Goal: Transaction & Acquisition: Download file/media

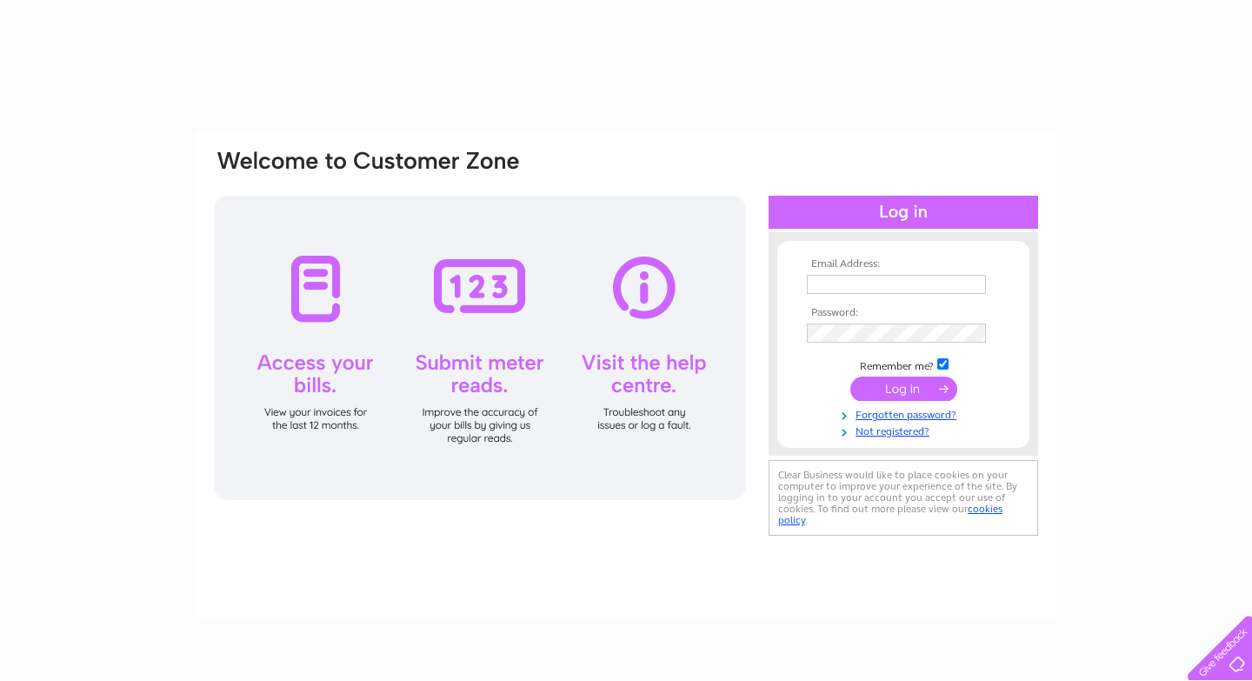
type input "readinglasses@hotmail.com"
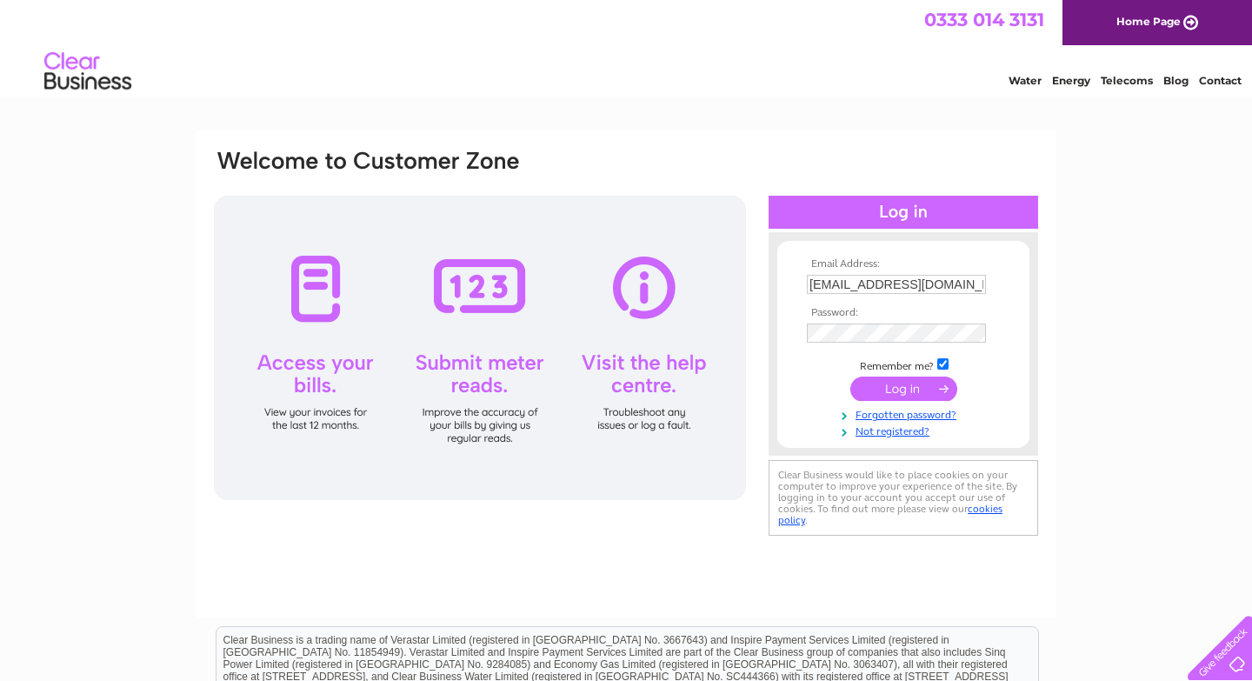
click at [903, 390] on input "submit" at bounding box center [903, 388] width 107 height 24
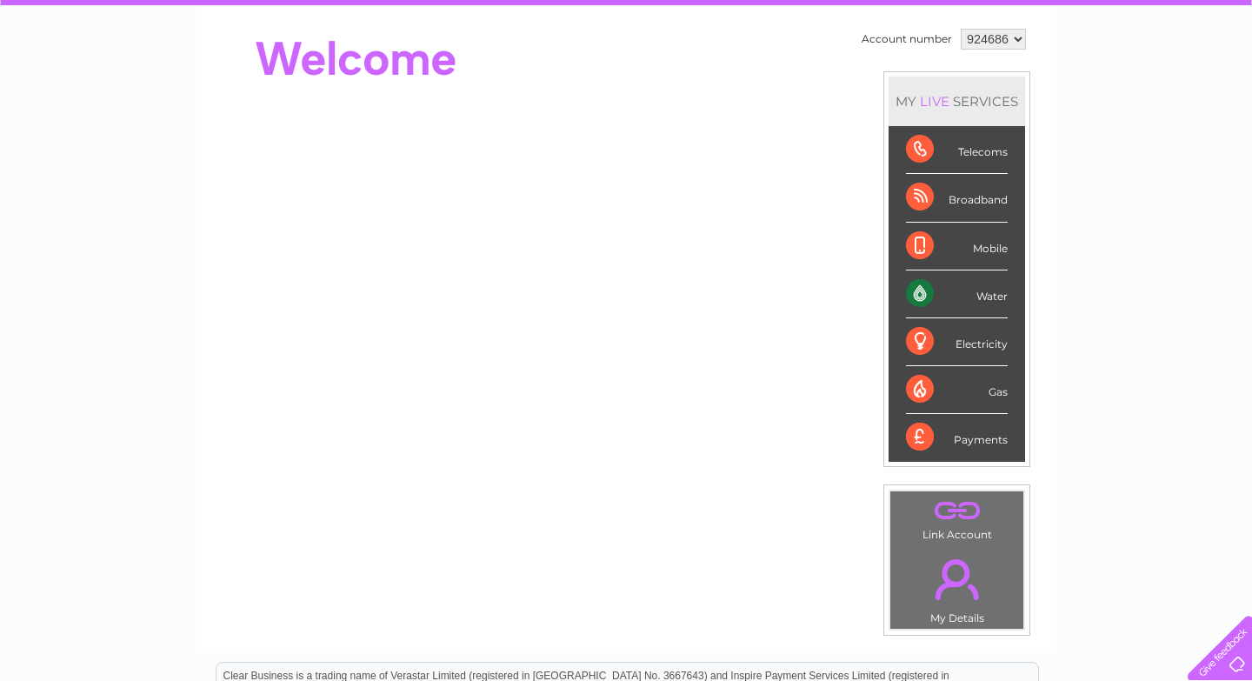
scroll to position [171, 0]
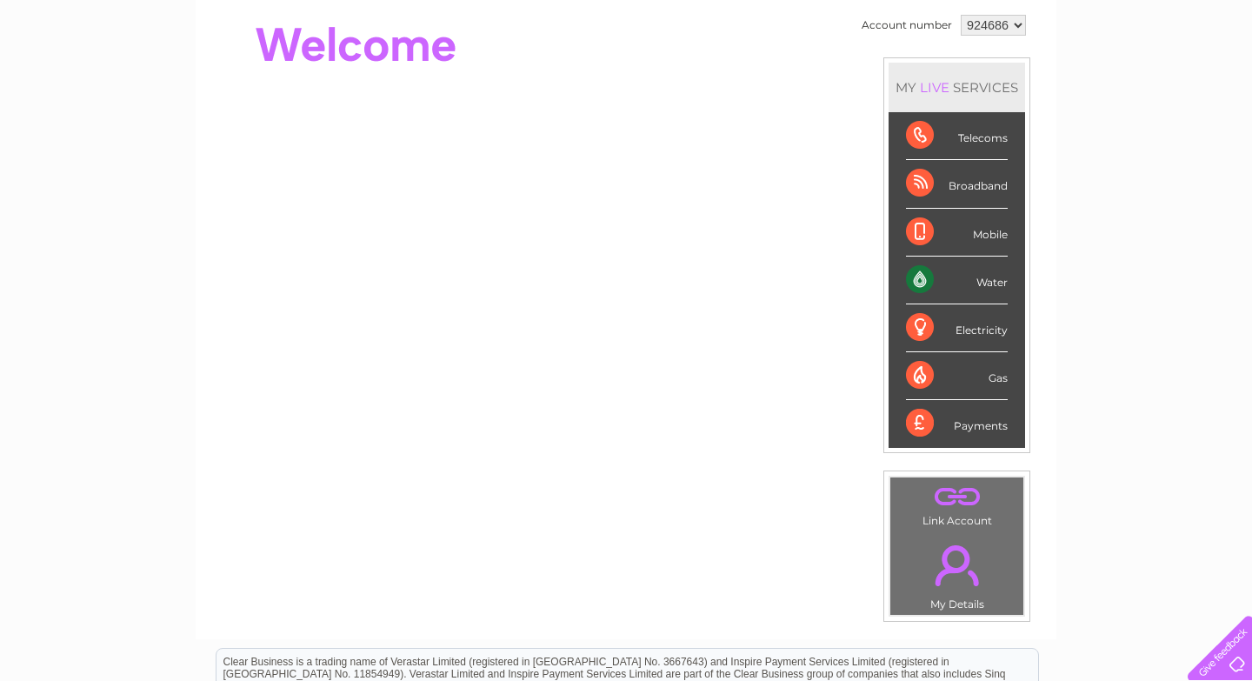
click at [992, 289] on div "Water" at bounding box center [957, 280] width 102 height 48
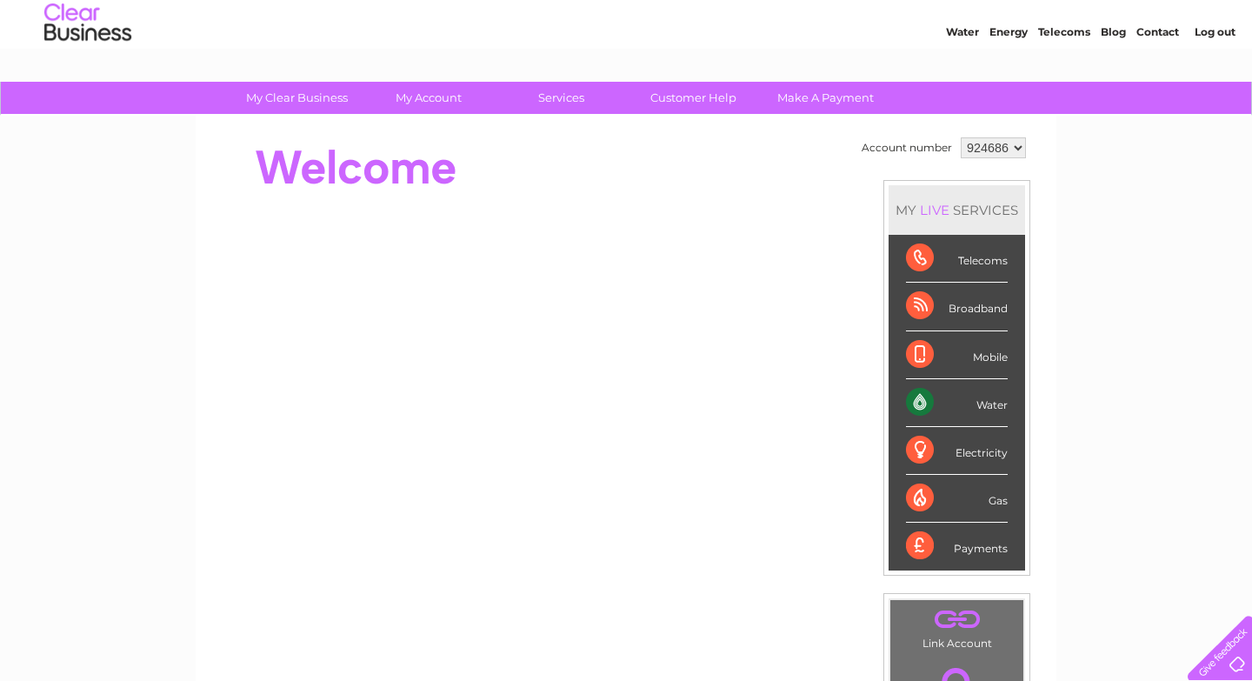
scroll to position [0, 0]
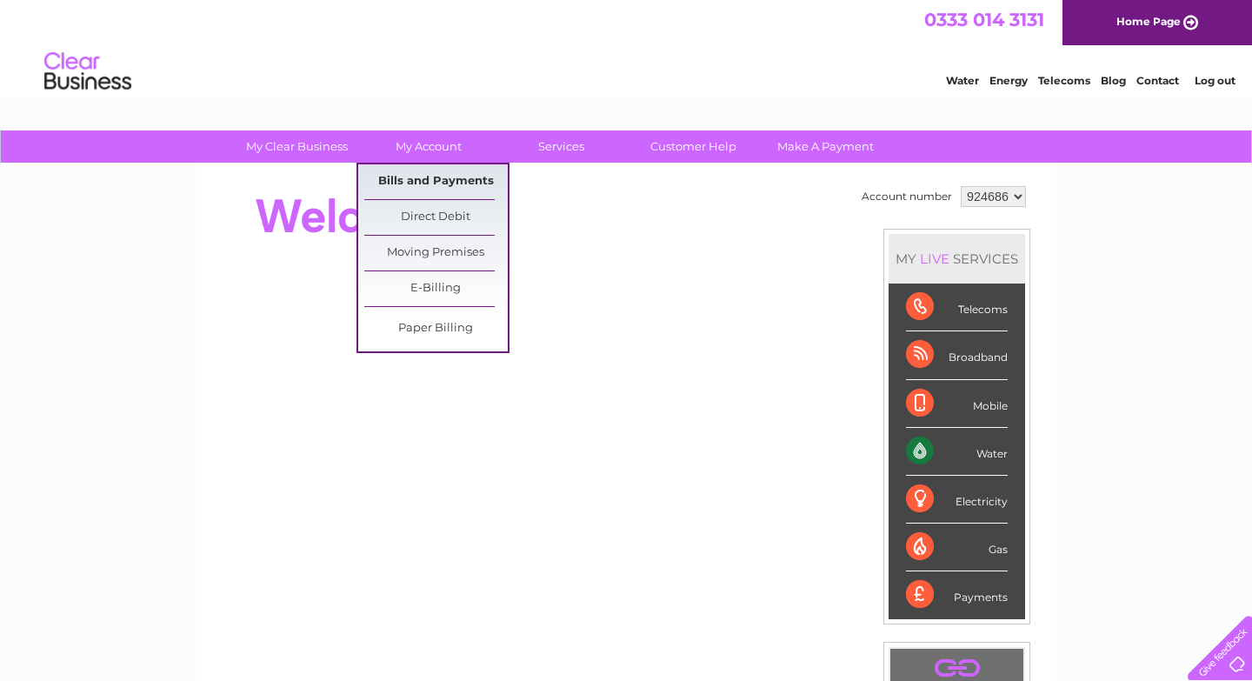
click at [434, 174] on link "Bills and Payments" at bounding box center [435, 181] width 143 height 35
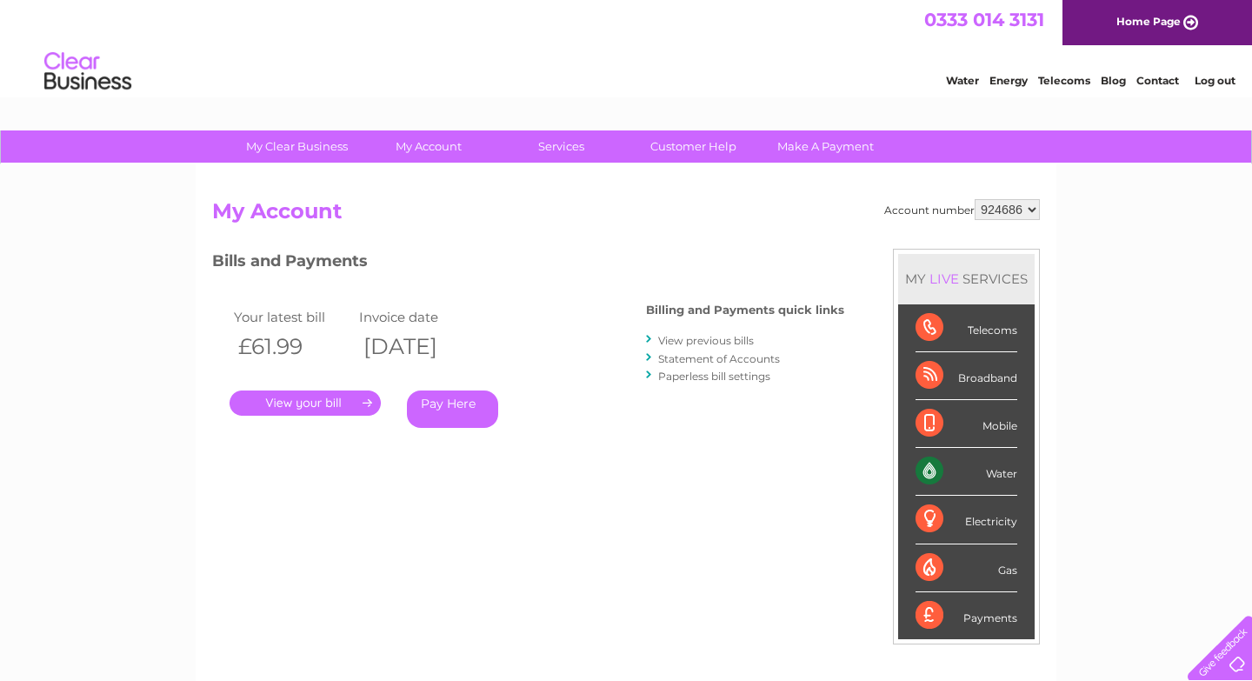
click at [691, 342] on link "View previous bills" at bounding box center [706, 340] width 96 height 13
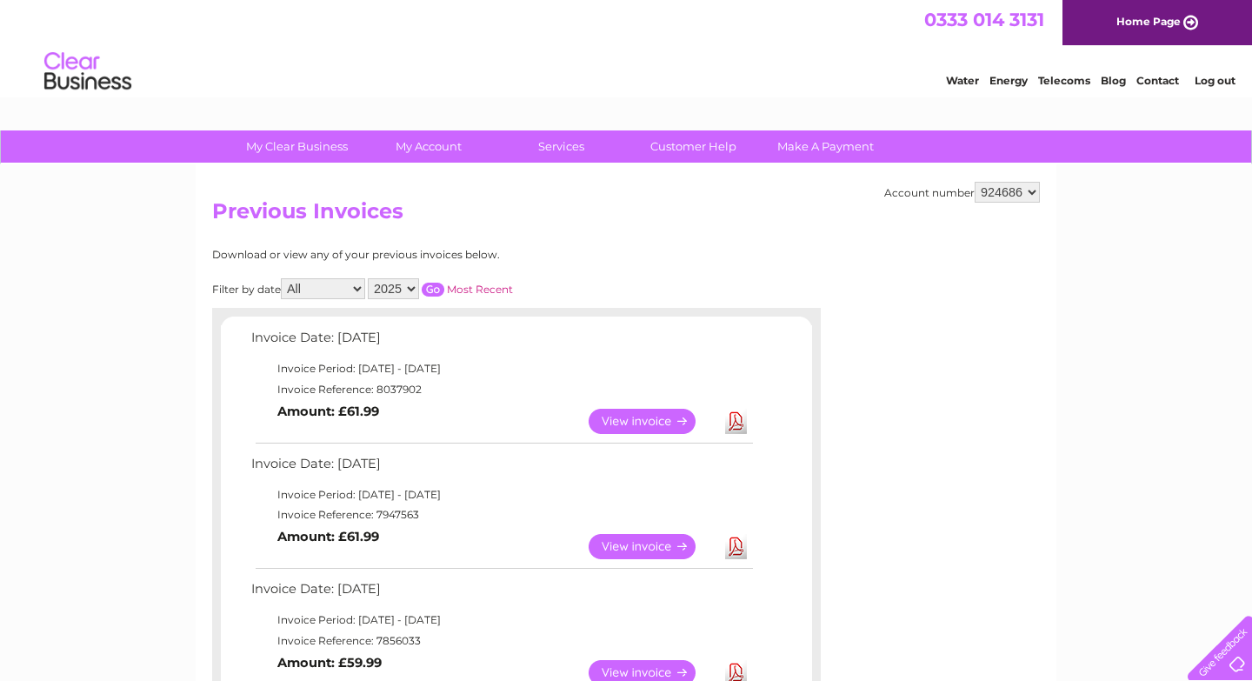
click at [658, 548] on link "View" at bounding box center [652, 546] width 128 height 25
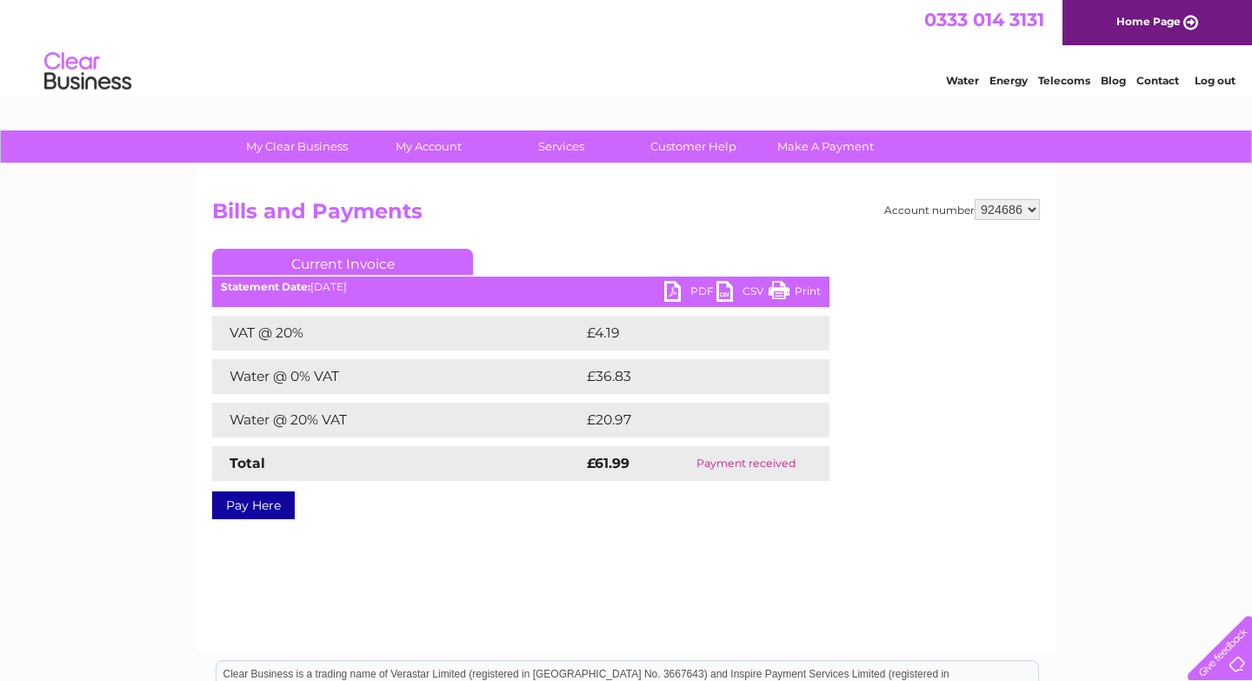
click at [687, 289] on link "PDF" at bounding box center [690, 293] width 52 height 25
click at [694, 291] on link "PDF" at bounding box center [690, 293] width 52 height 25
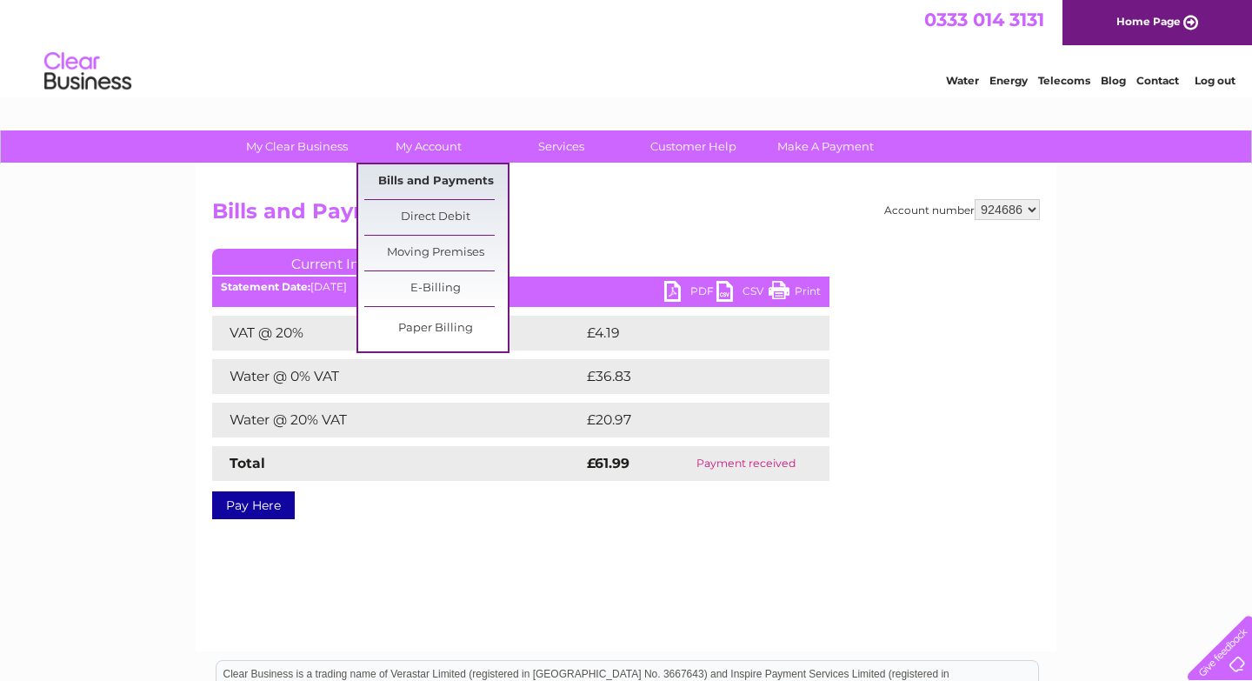
click at [444, 176] on link "Bills and Payments" at bounding box center [435, 181] width 143 height 35
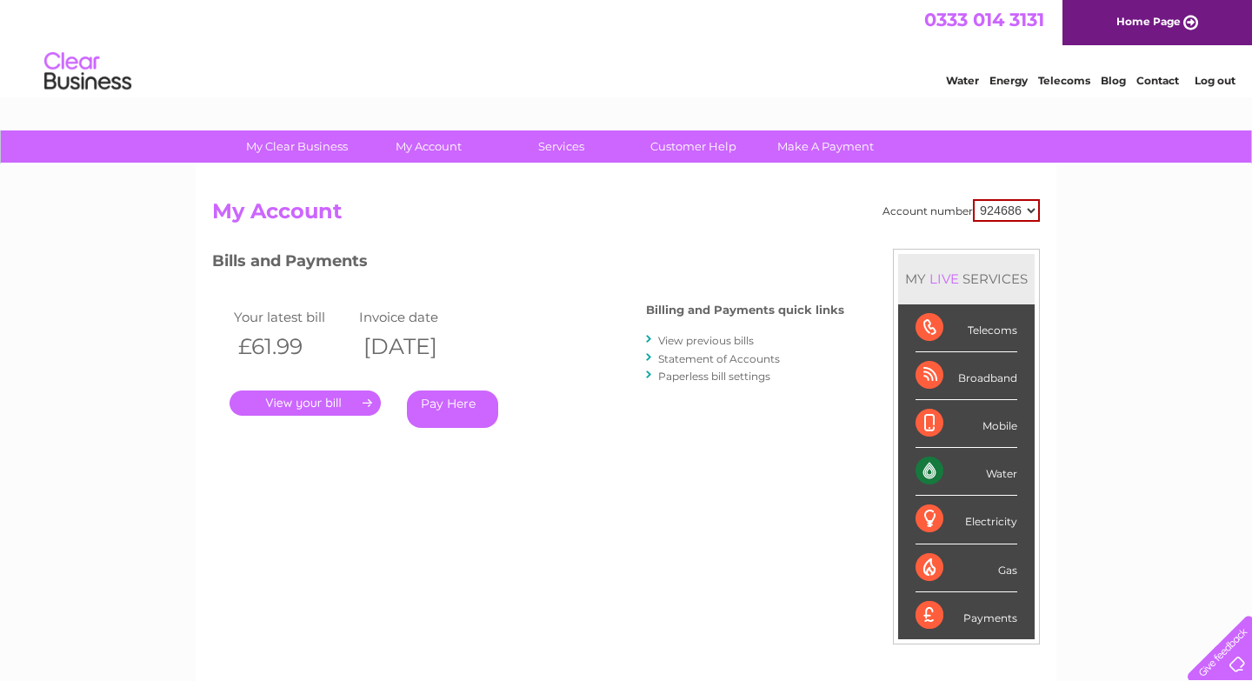
click at [340, 398] on link "." at bounding box center [304, 402] width 151 height 25
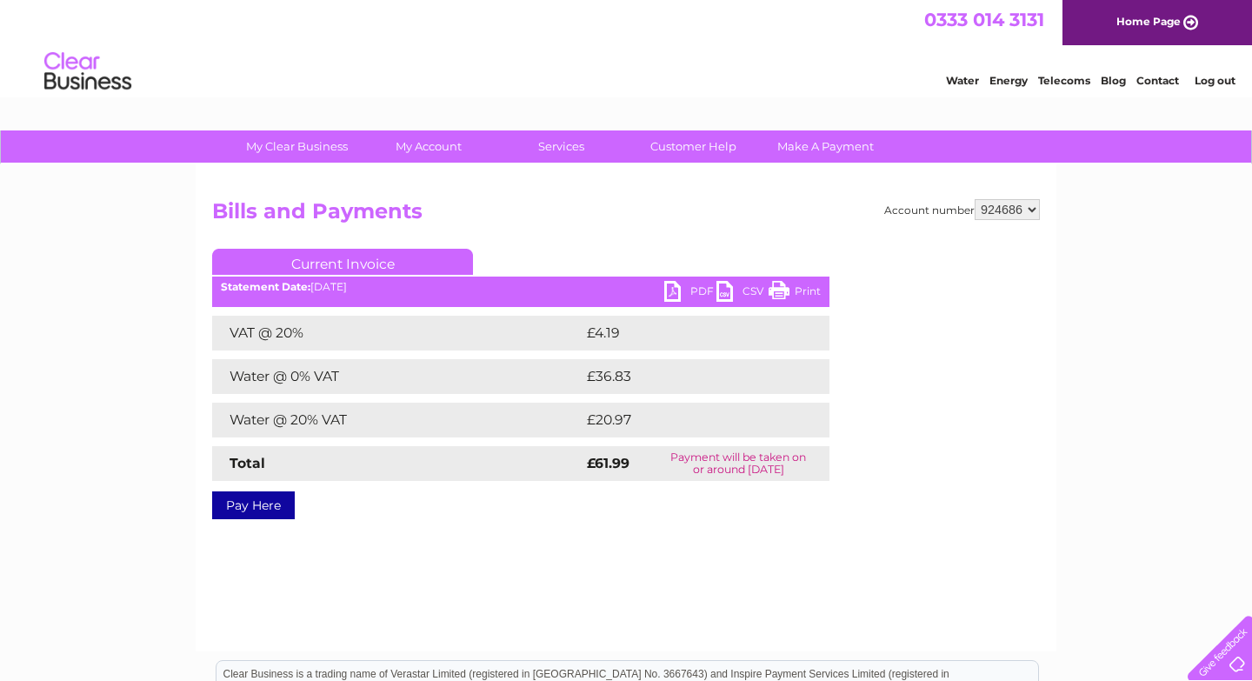
click at [679, 286] on link "PDF" at bounding box center [690, 293] width 52 height 25
